Goal: Transaction & Acquisition: Book appointment/travel/reservation

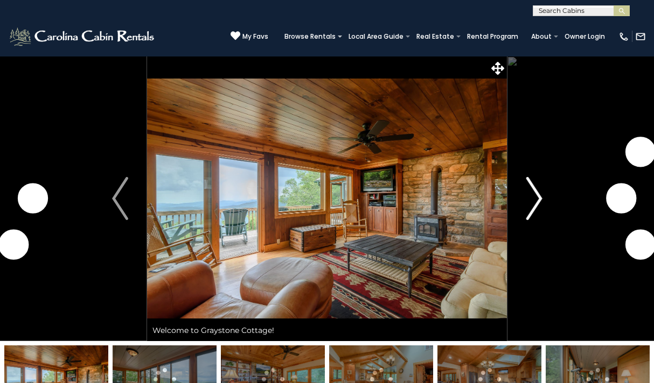
click at [533, 204] on img "Next" at bounding box center [534, 198] width 16 height 43
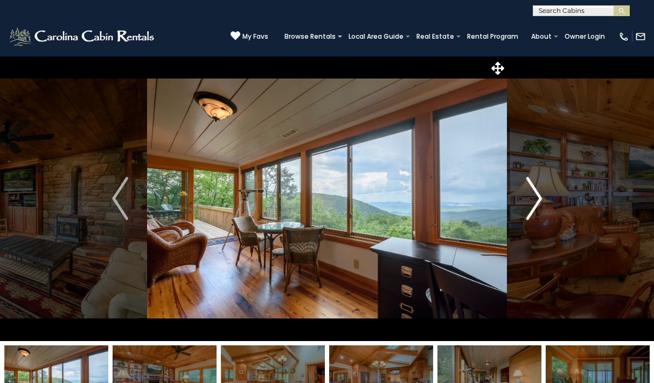
click at [544, 192] on button "Next" at bounding box center [534, 198] width 54 height 285
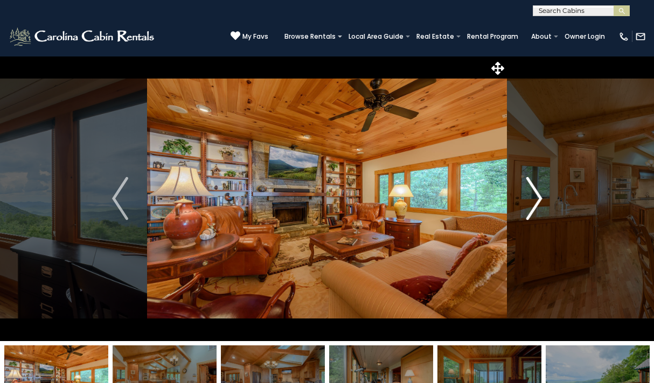
click at [543, 193] on button "Next" at bounding box center [534, 198] width 54 height 285
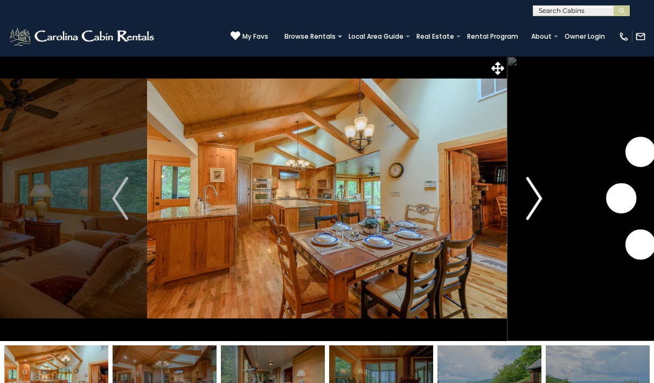
click at [543, 193] on button "Next" at bounding box center [534, 198] width 54 height 285
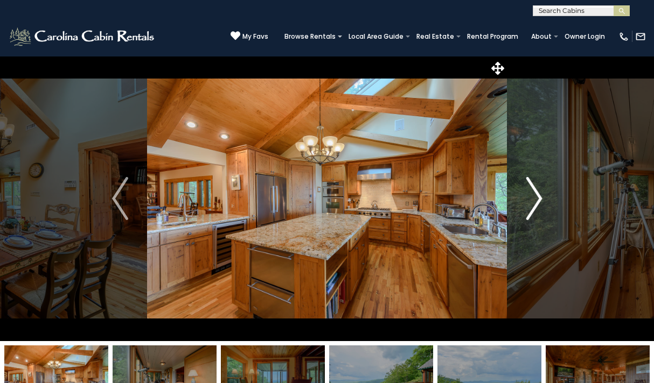
click at [543, 193] on button "Next" at bounding box center [534, 198] width 54 height 285
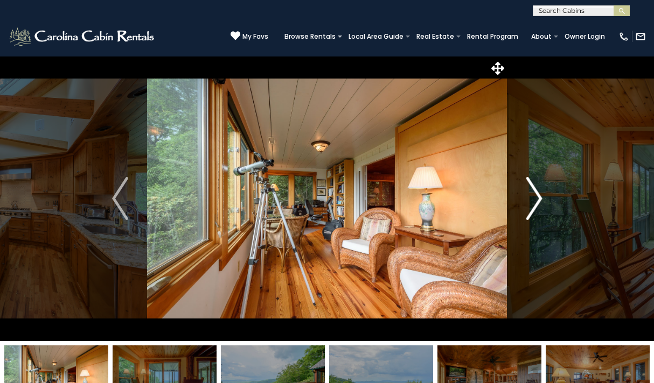
click at [543, 193] on button "Next" at bounding box center [534, 198] width 54 height 285
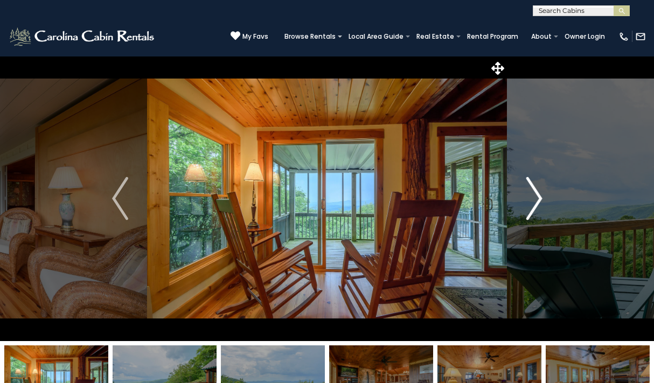
click at [543, 194] on button "Next" at bounding box center [534, 198] width 54 height 285
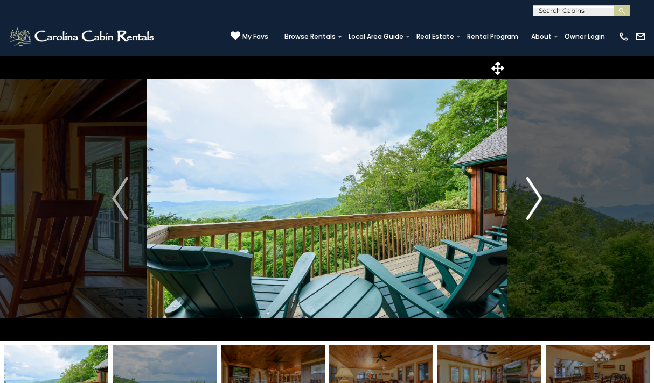
click at [543, 195] on button "Next" at bounding box center [534, 198] width 54 height 285
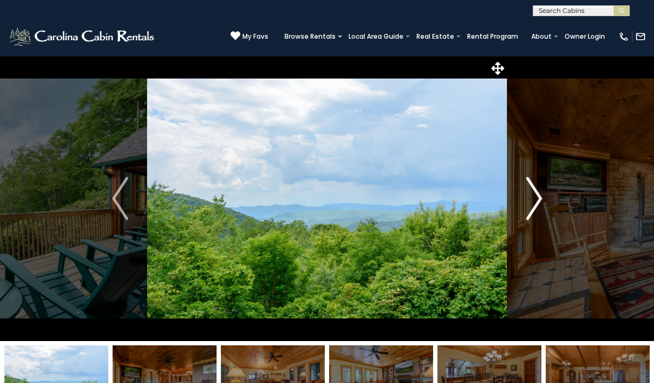
click at [543, 195] on button "Next" at bounding box center [534, 198] width 54 height 285
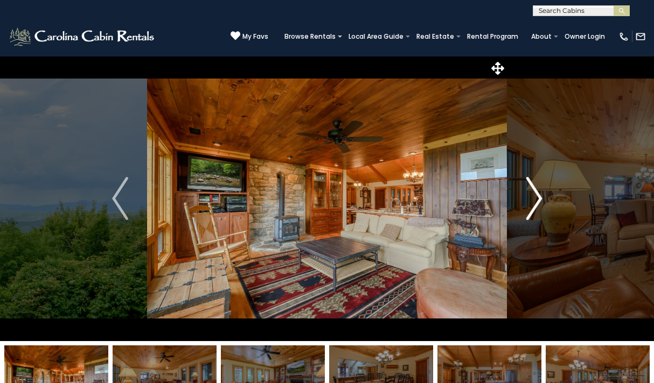
click at [543, 197] on button "Next" at bounding box center [534, 198] width 54 height 285
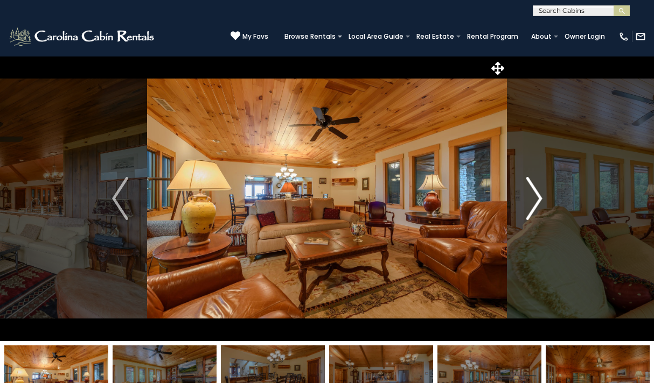
click at [543, 197] on button "Next" at bounding box center [534, 198] width 54 height 285
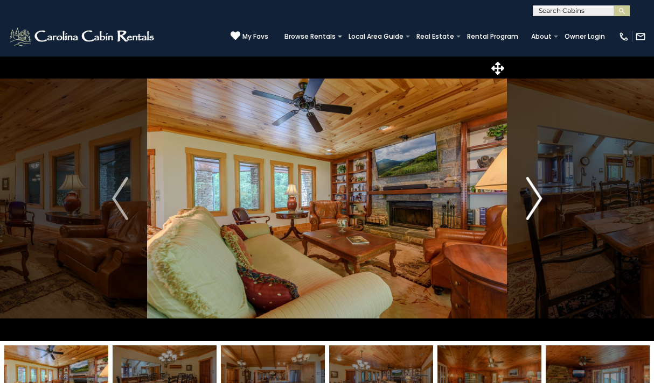
click at [543, 197] on button "Next" at bounding box center [534, 198] width 54 height 285
